Goal: Information Seeking & Learning: Learn about a topic

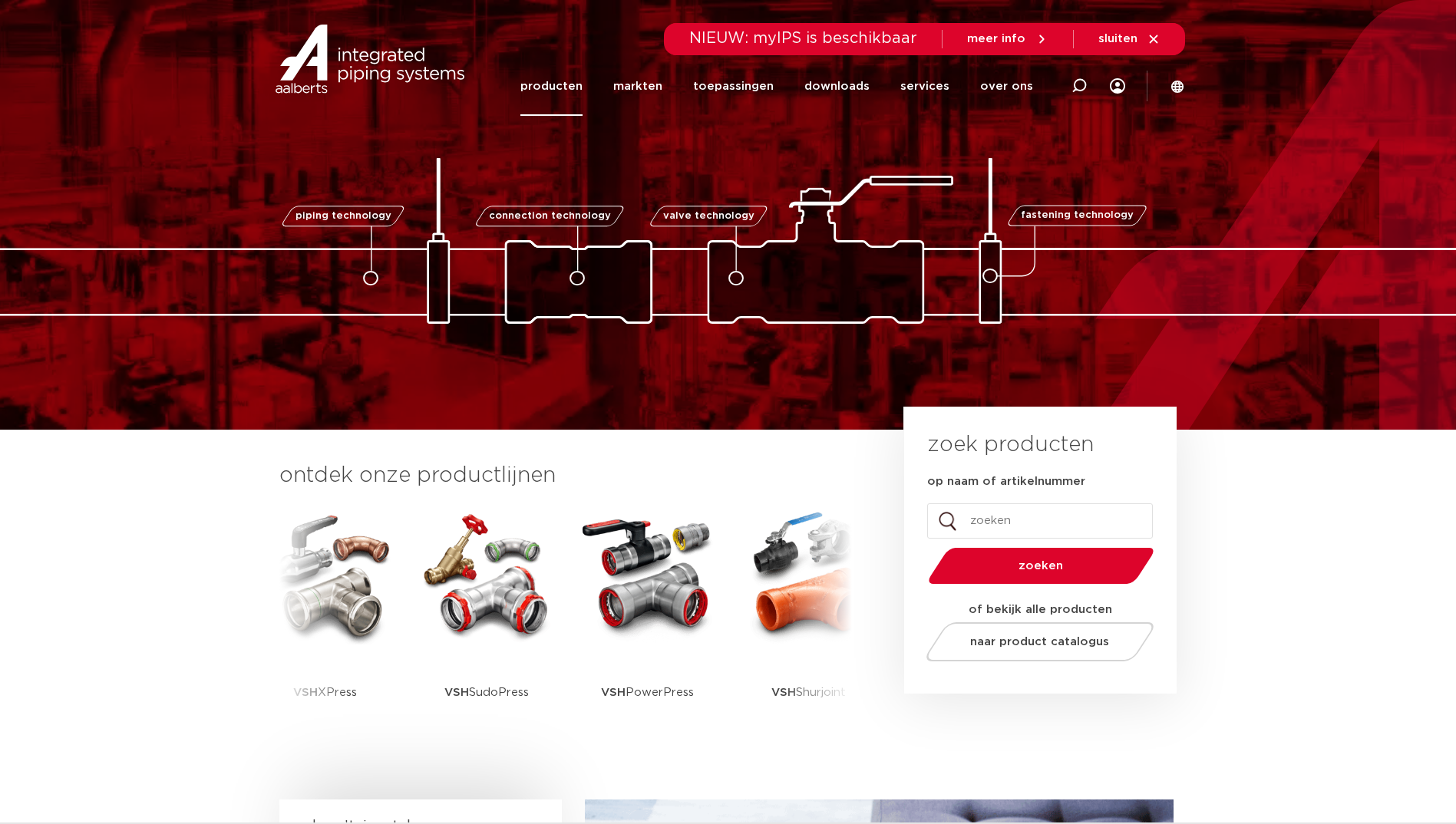
click at [580, 83] on link "producten" at bounding box center [551, 86] width 62 height 59
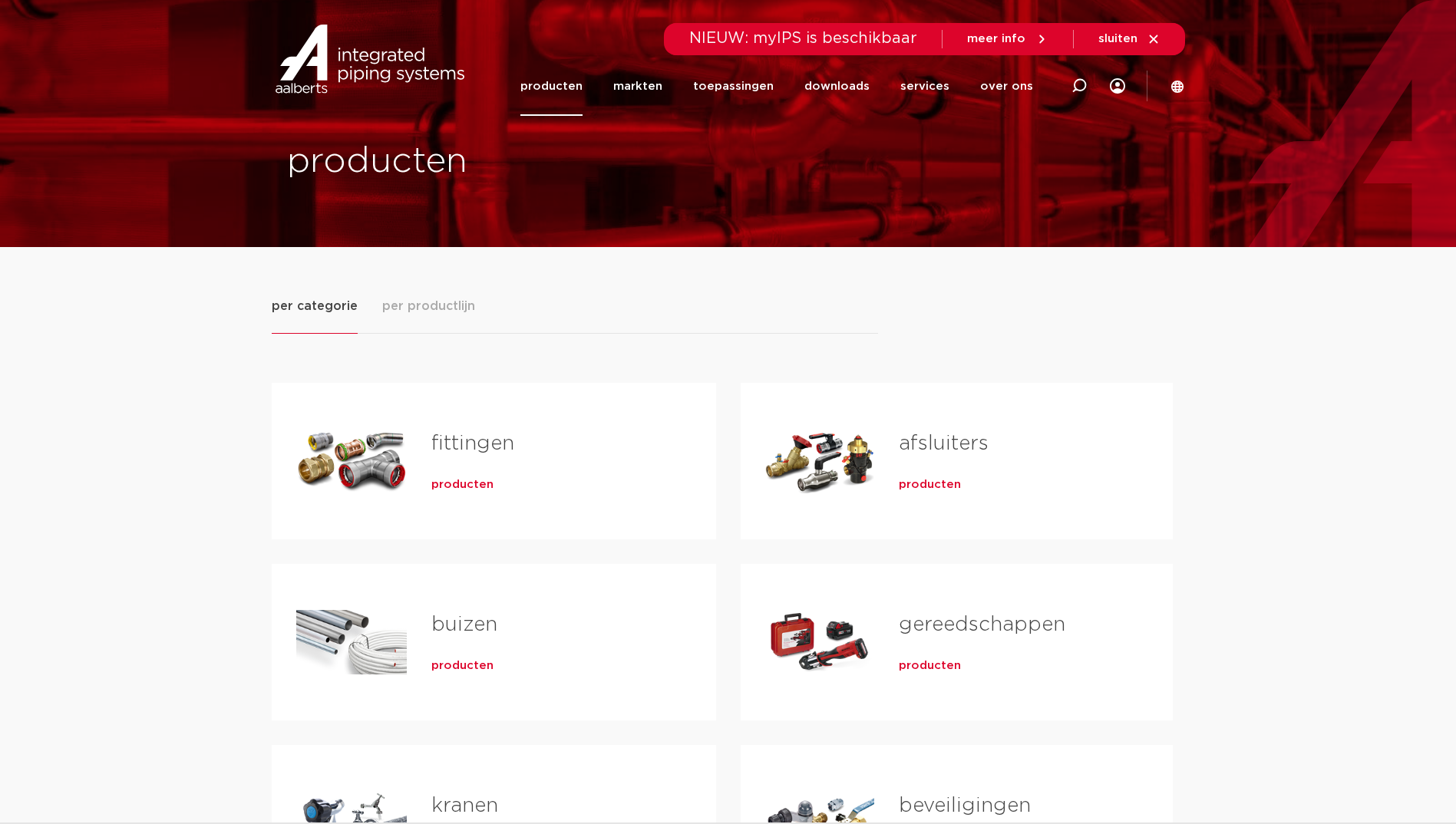
click at [454, 487] on span "producten" at bounding box center [462, 485] width 62 height 16
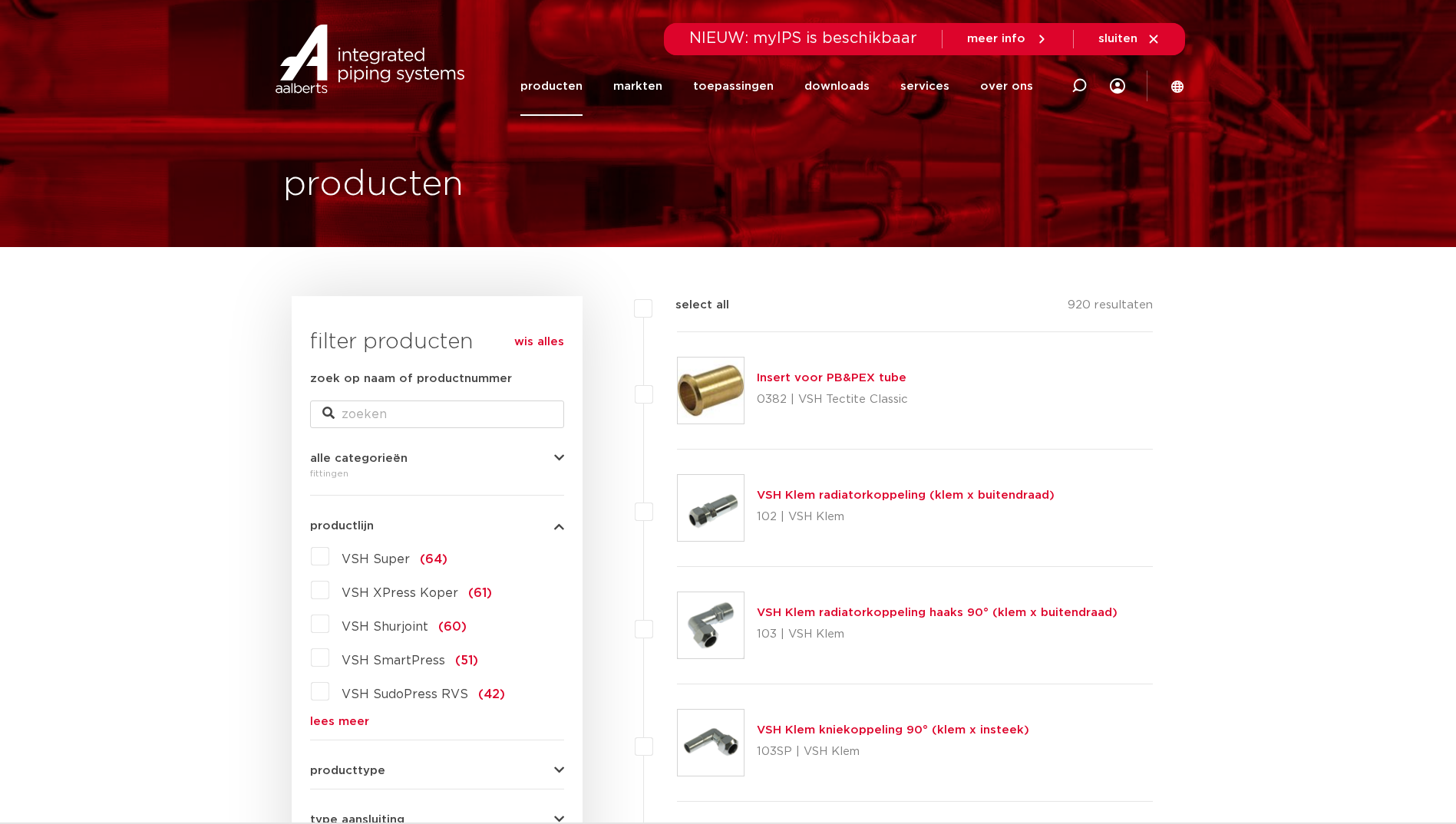
click at [329, 720] on link "lees meer" at bounding box center [436, 722] width 254 height 12
click at [329, 590] on label "VSH XPress Koper (61)" at bounding box center [410, 590] width 163 height 24
click at [0, 0] on input "VSH XPress Koper (61)" at bounding box center [0, 0] width 0 height 0
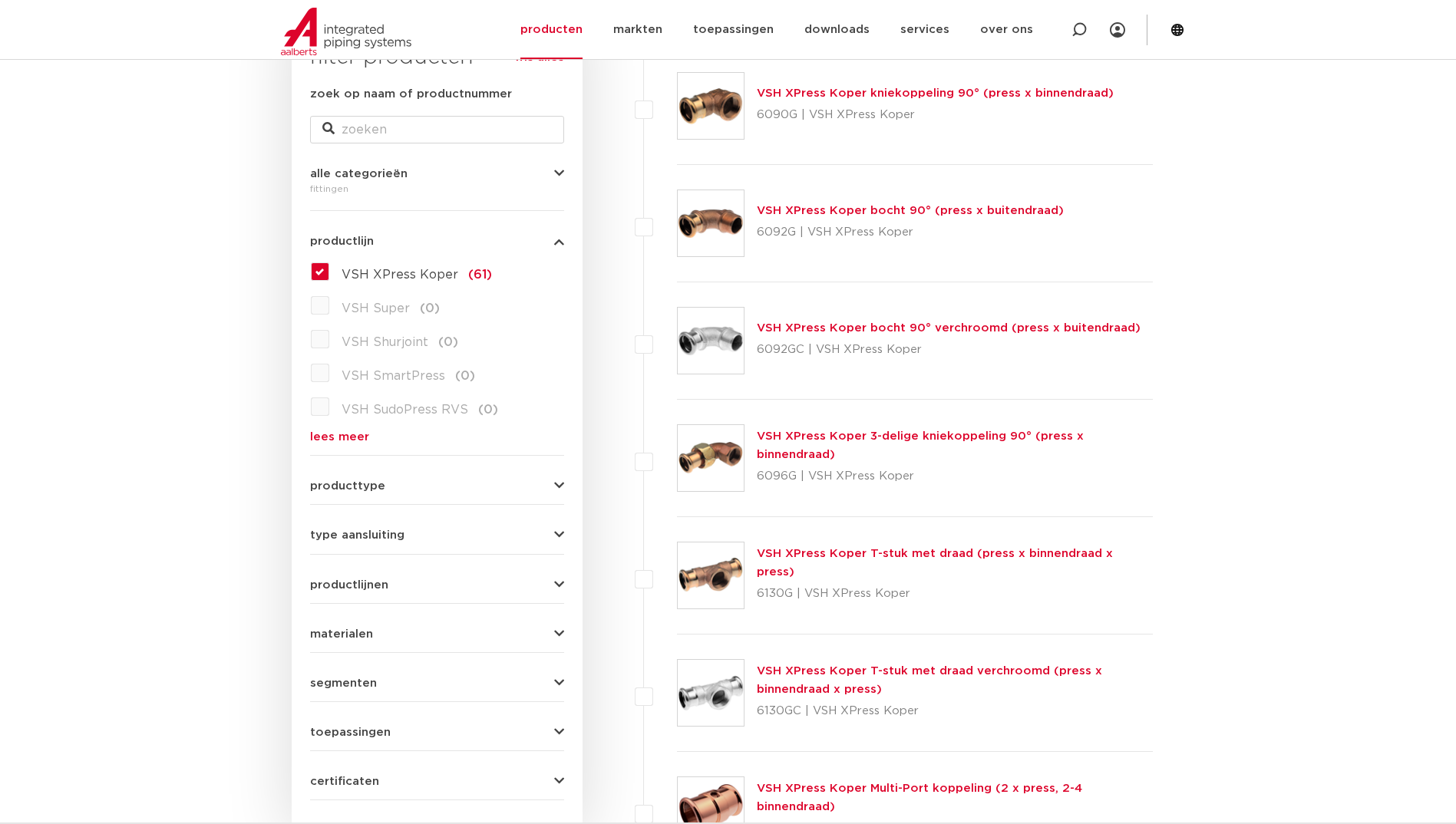
scroll to position [307, 0]
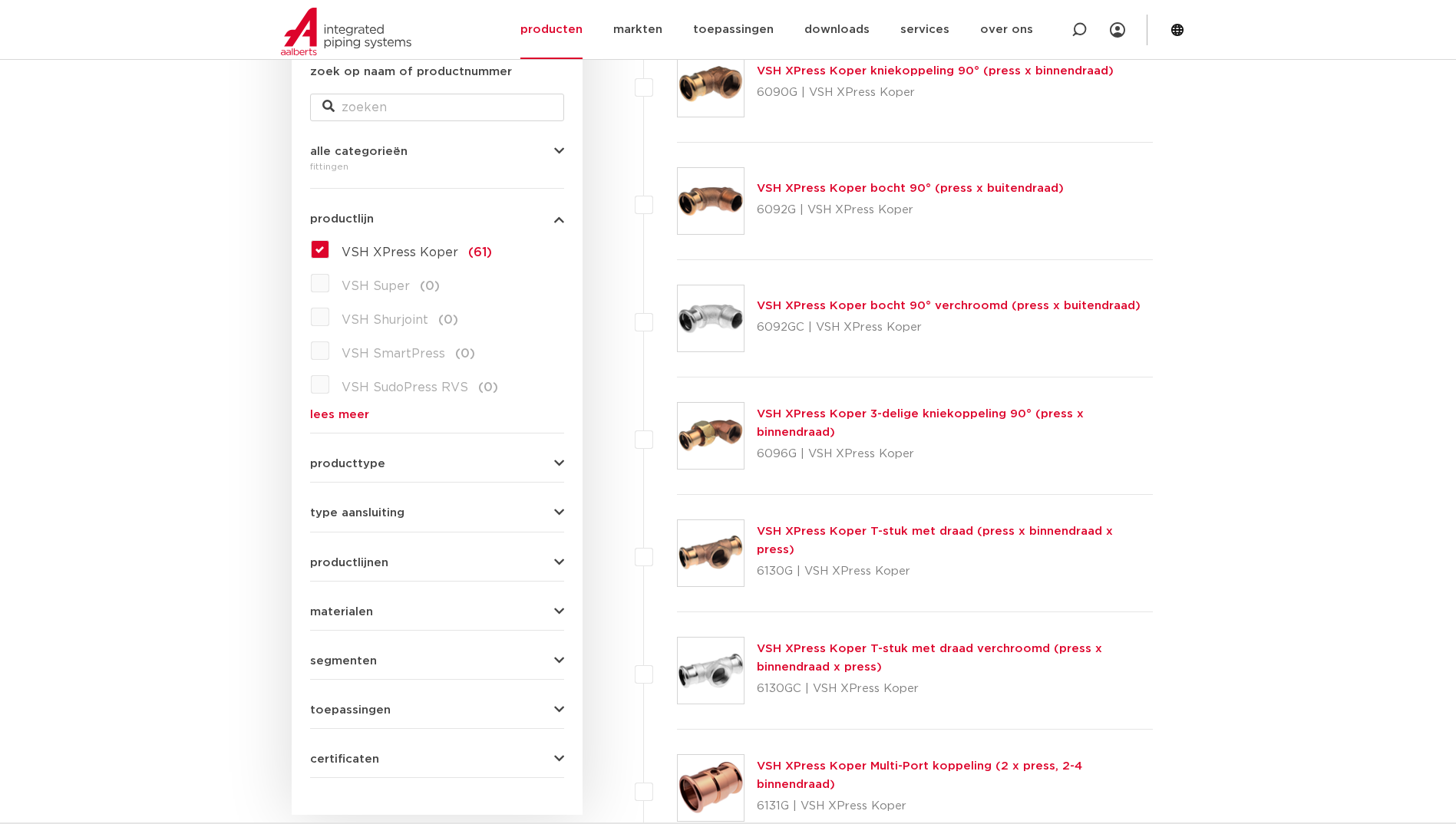
click at [822, 543] on link "VSH XPress Koper T-stuk met draad (press x binnendraad x press)" at bounding box center [935, 541] width 356 height 30
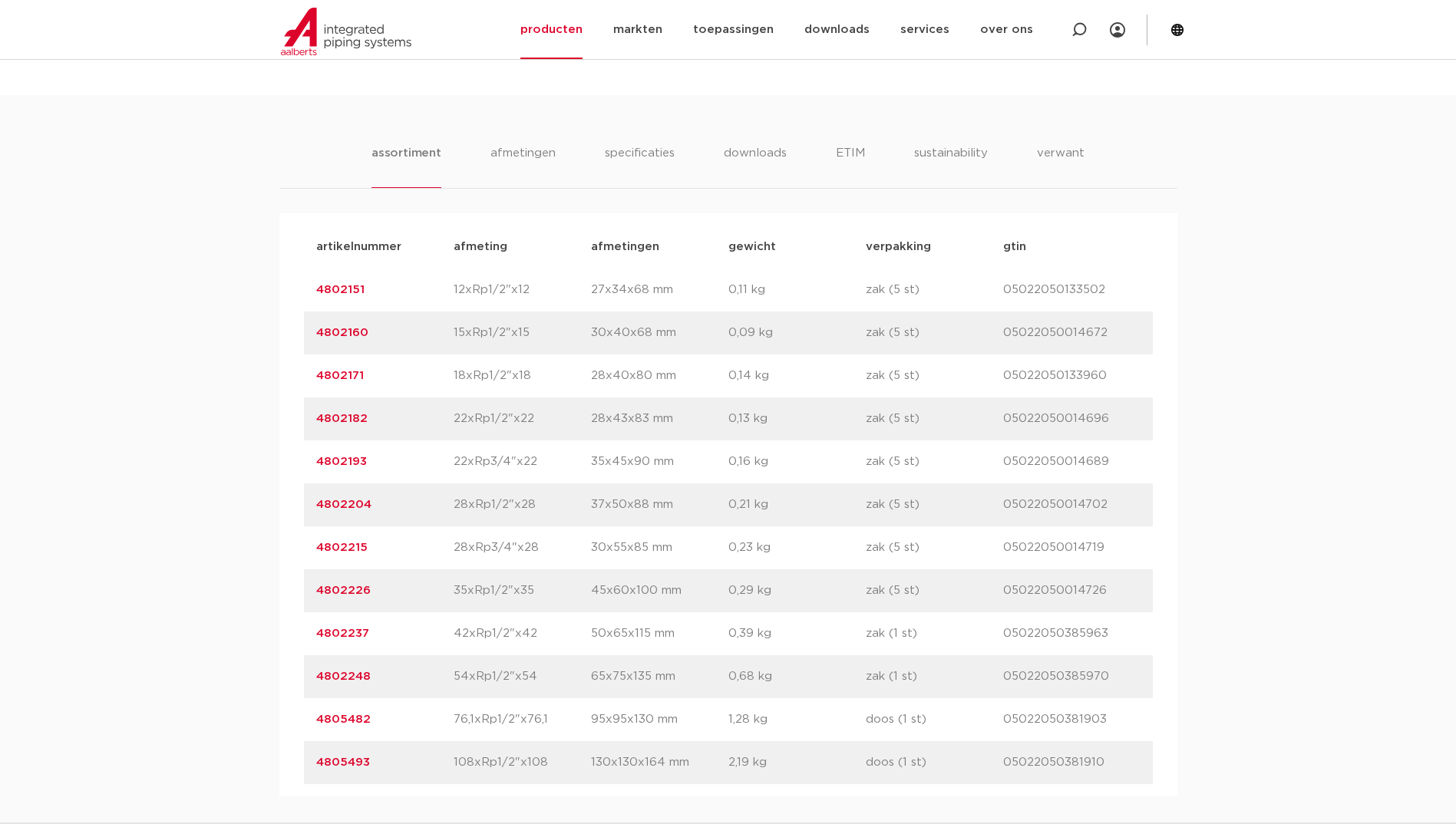
scroll to position [921, 0]
